Goal: Information Seeking & Learning: Learn about a topic

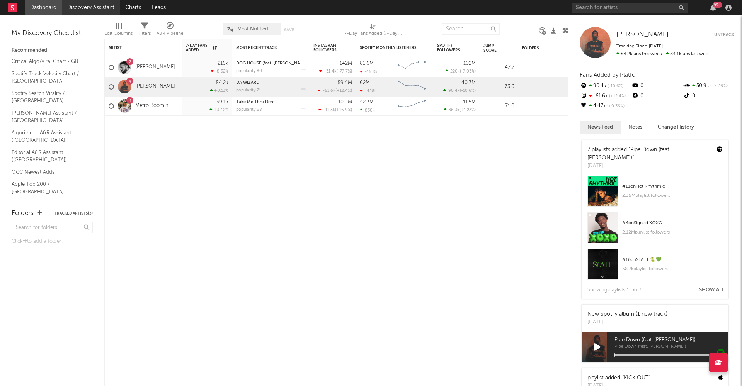
click at [86, 5] on link "Discovery Assistant" at bounding box center [91, 7] width 58 height 15
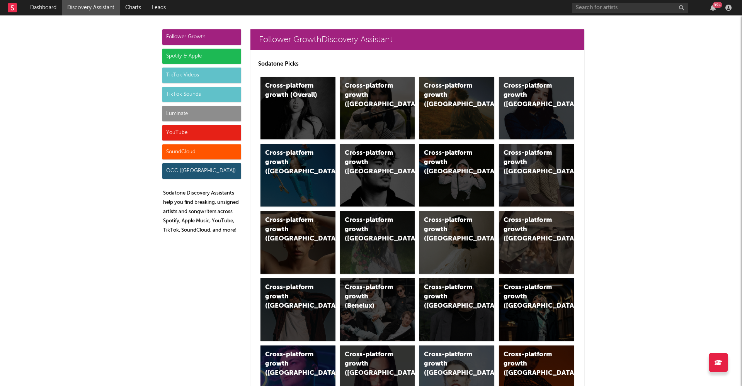
click at [187, 112] on div "Luminate" at bounding box center [201, 113] width 79 height 15
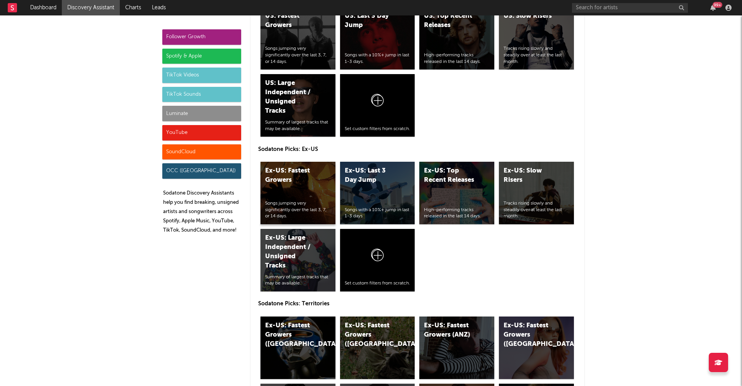
scroll to position [3593, 0]
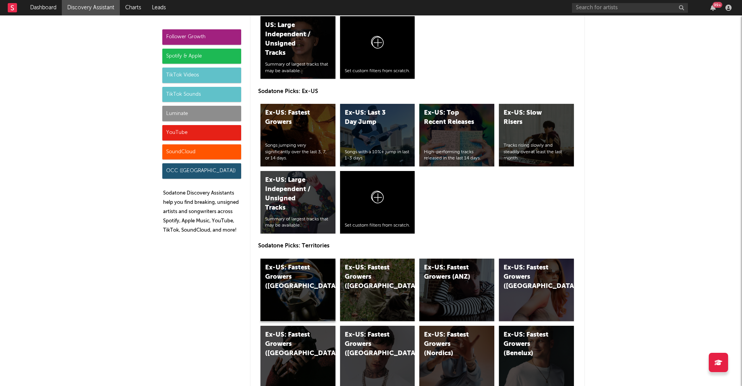
click at [314, 294] on div "Ex-US: Fastest Growers ([GEOGRAPHIC_DATA])" at bounding box center [297, 290] width 75 height 63
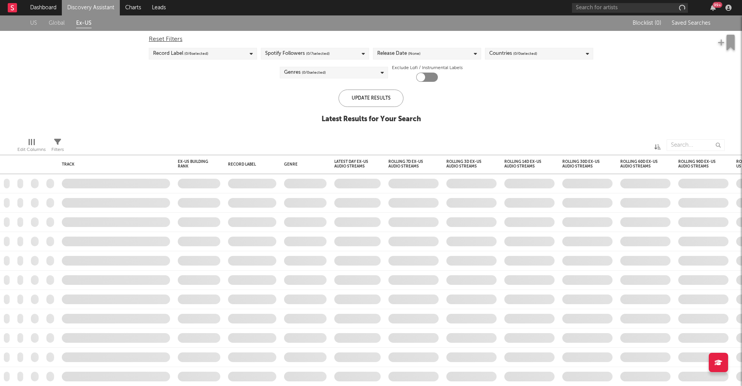
checkbox input "true"
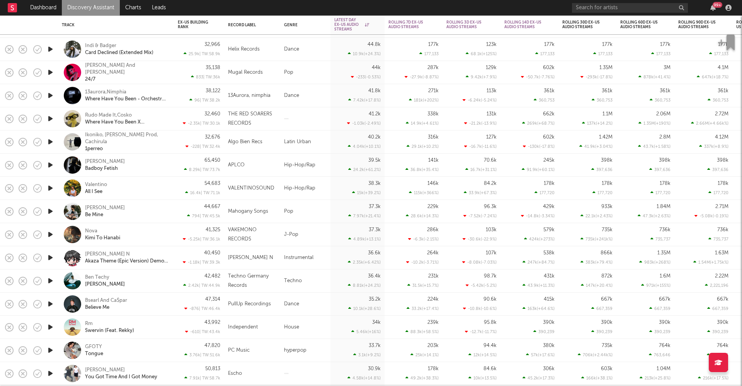
click at [53, 188] on icon "button" at bounding box center [50, 189] width 8 height 10
click at [52, 187] on icon "button" at bounding box center [49, 189] width 7 height 10
